Goal: Task Accomplishment & Management: Manage account settings

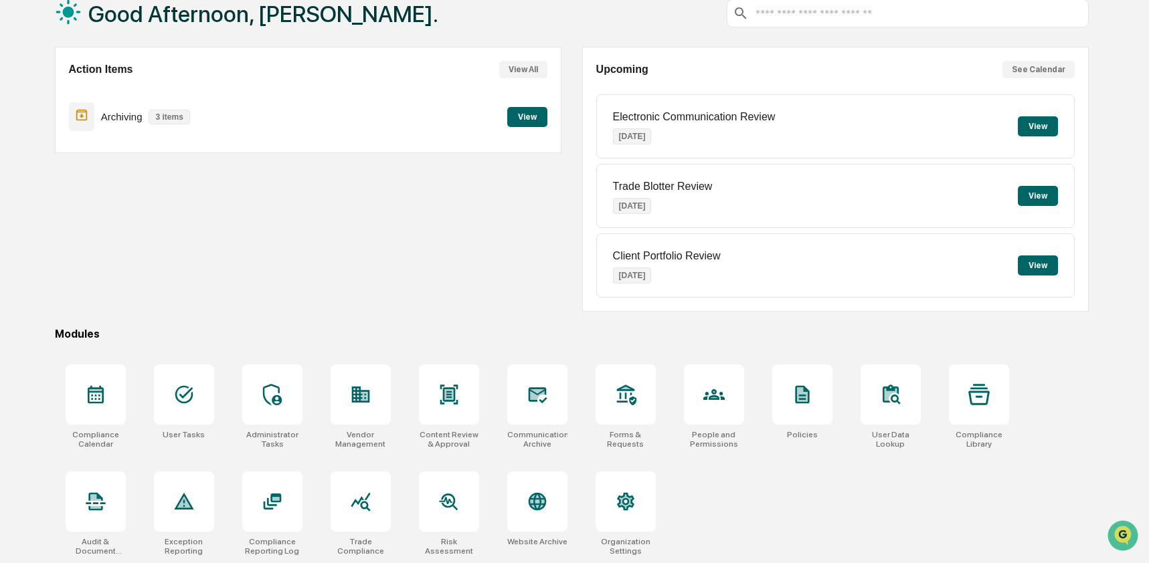
scroll to position [87, 0]
click at [538, 506] on icon at bounding box center [537, 501] width 18 height 18
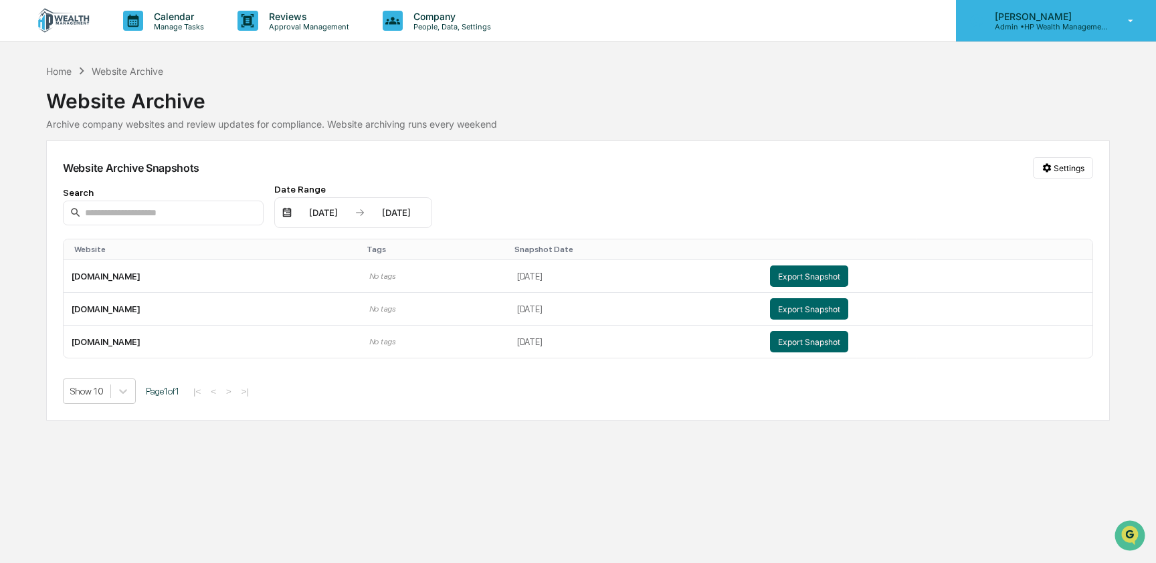
click at [1013, 23] on p "Admin • HP Wealth Management, LLC" at bounding box center [1046, 26] width 124 height 9
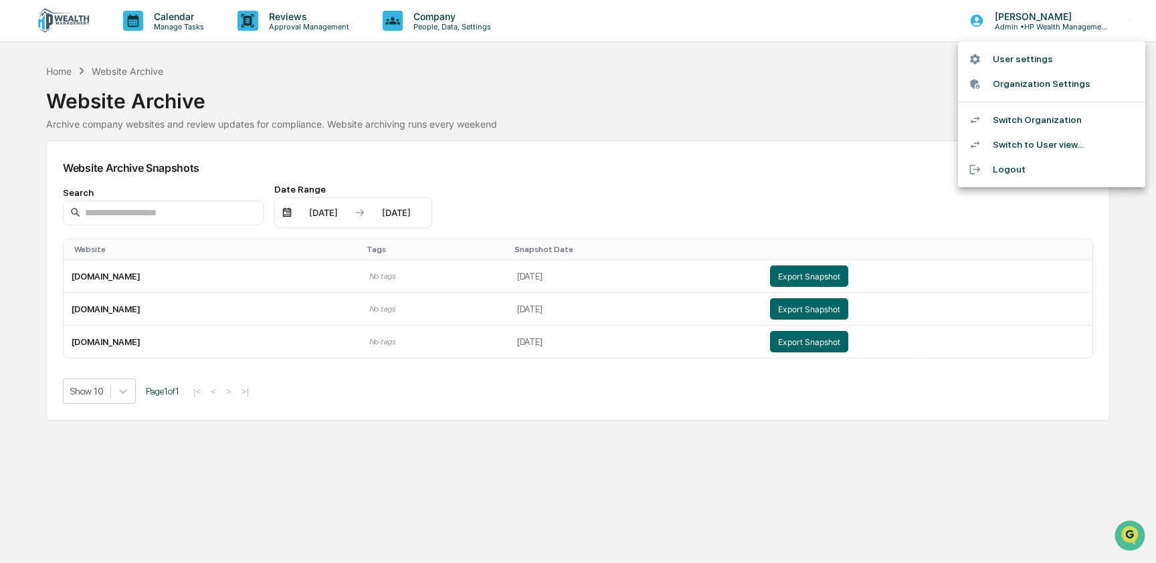
click at [1046, 120] on li "Switch Organization" at bounding box center [1051, 120] width 187 height 25
